Goal: Task Accomplishment & Management: Manage account settings

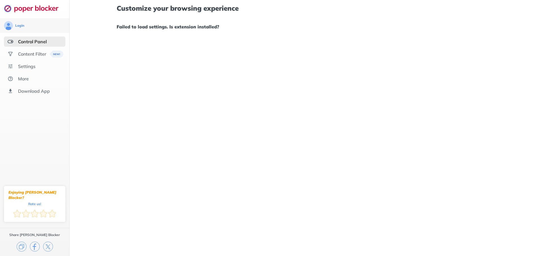
click at [177, 33] on div "Customize your browsing experience Failed to load settings. Is extension instal…" at bounding box center [305, 17] width 377 height 35
click at [50, 39] on div "Control Panel" at bounding box center [34, 42] width 61 height 10
click at [28, 67] on div "Settings" at bounding box center [26, 67] width 17 height 6
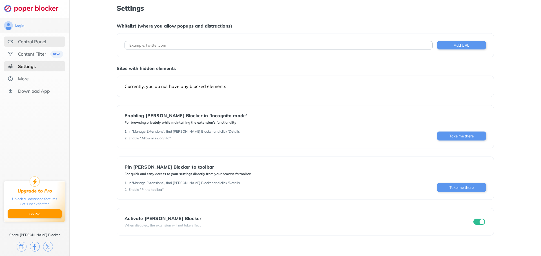
click at [44, 42] on div "Control Panel" at bounding box center [32, 42] width 28 height 6
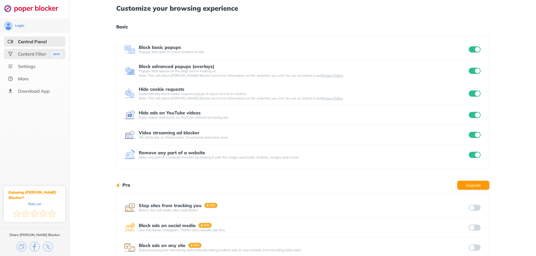
click at [37, 51] on div "Content Filter" at bounding box center [32, 54] width 28 height 6
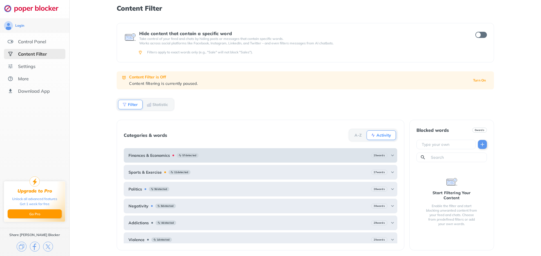
click at [253, 157] on div "Finances & Economics 57 detected 25 words" at bounding box center [260, 155] width 273 height 15
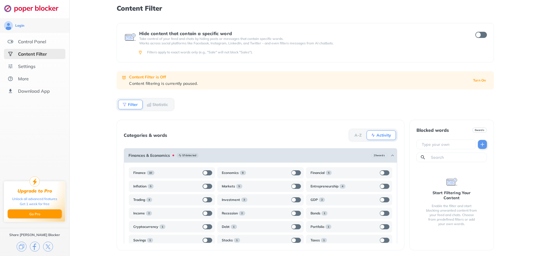
click at [253, 157] on div "Finances & Economics 57 detected 25 words" at bounding box center [260, 155] width 273 height 15
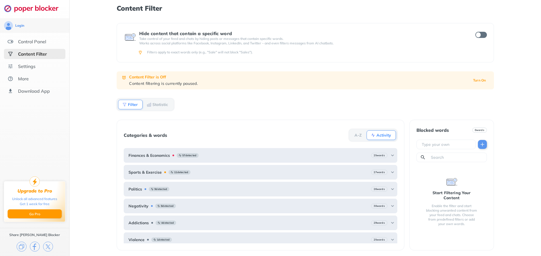
click at [102, 153] on div "Content Filter Hide content that contain a specific word Take control of your f…" at bounding box center [305, 128] width 471 height 256
click at [46, 42] on div "Control Panel" at bounding box center [32, 42] width 28 height 6
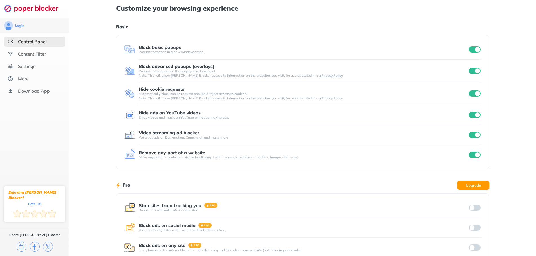
click at [480, 112] on div at bounding box center [475, 115] width 14 height 6
click at [479, 112] on div at bounding box center [475, 115] width 14 height 6
click at [477, 113] on input "checkbox" at bounding box center [475, 115] width 12 height 6
